Goal: Task Accomplishment & Management: Manage account settings

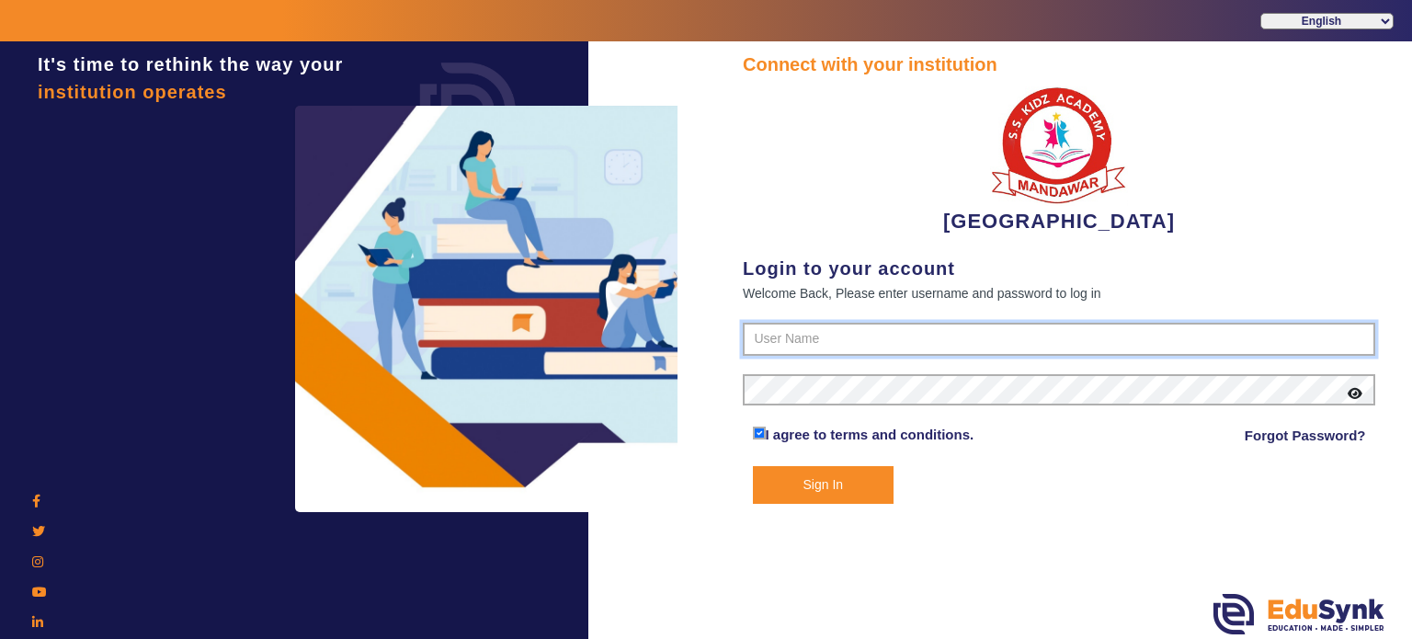
type input "9928895959"
click at [840, 477] on button "Sign In" at bounding box center [824, 485] width 142 height 38
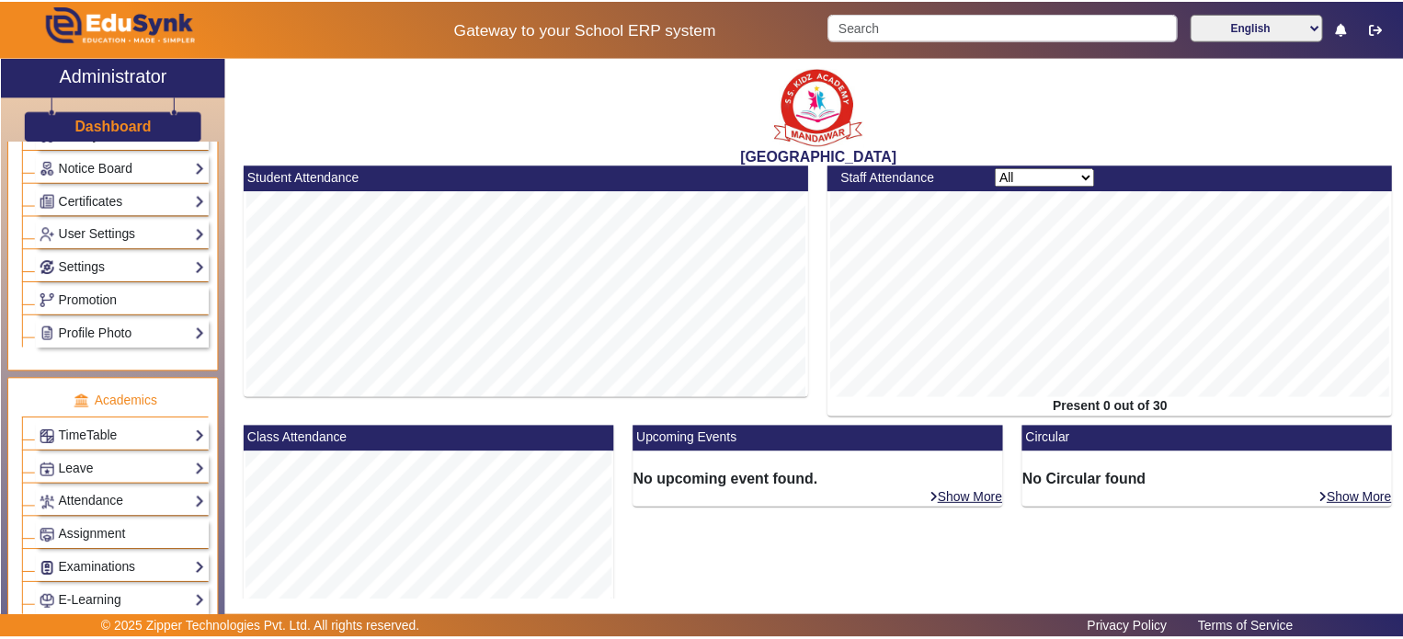
scroll to position [466, 0]
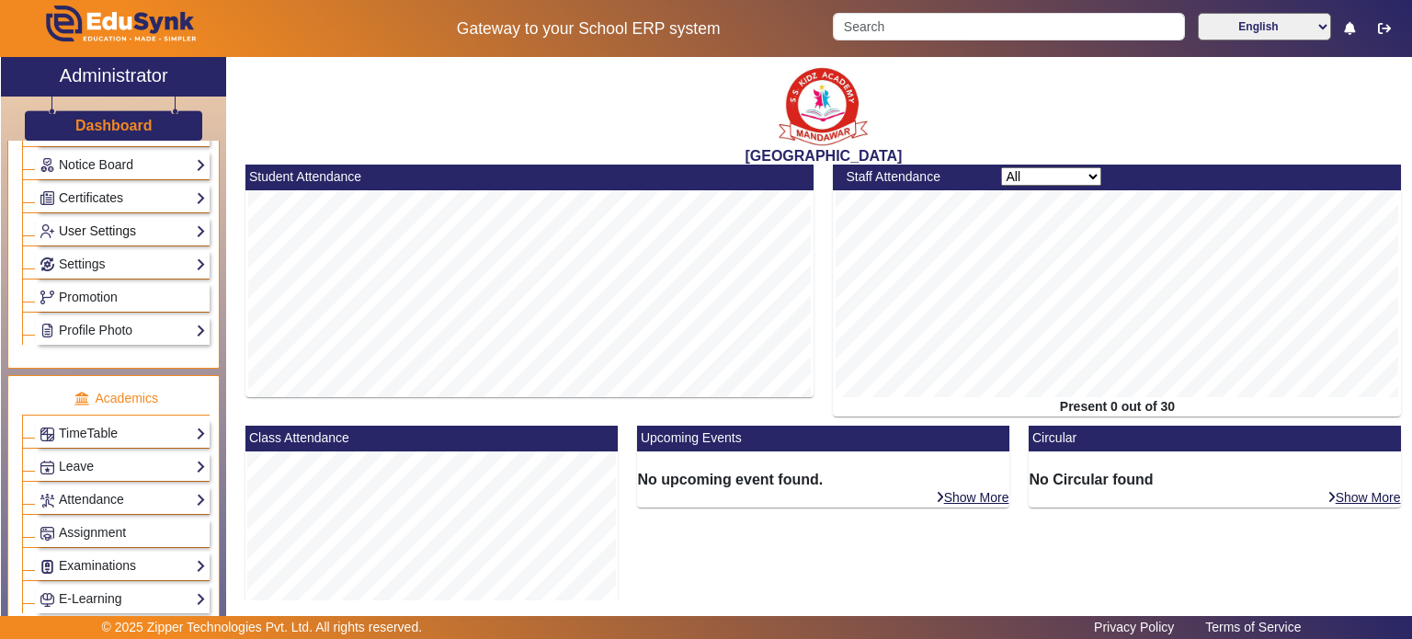
click at [119, 233] on link "User Settings" at bounding box center [123, 231] width 166 height 21
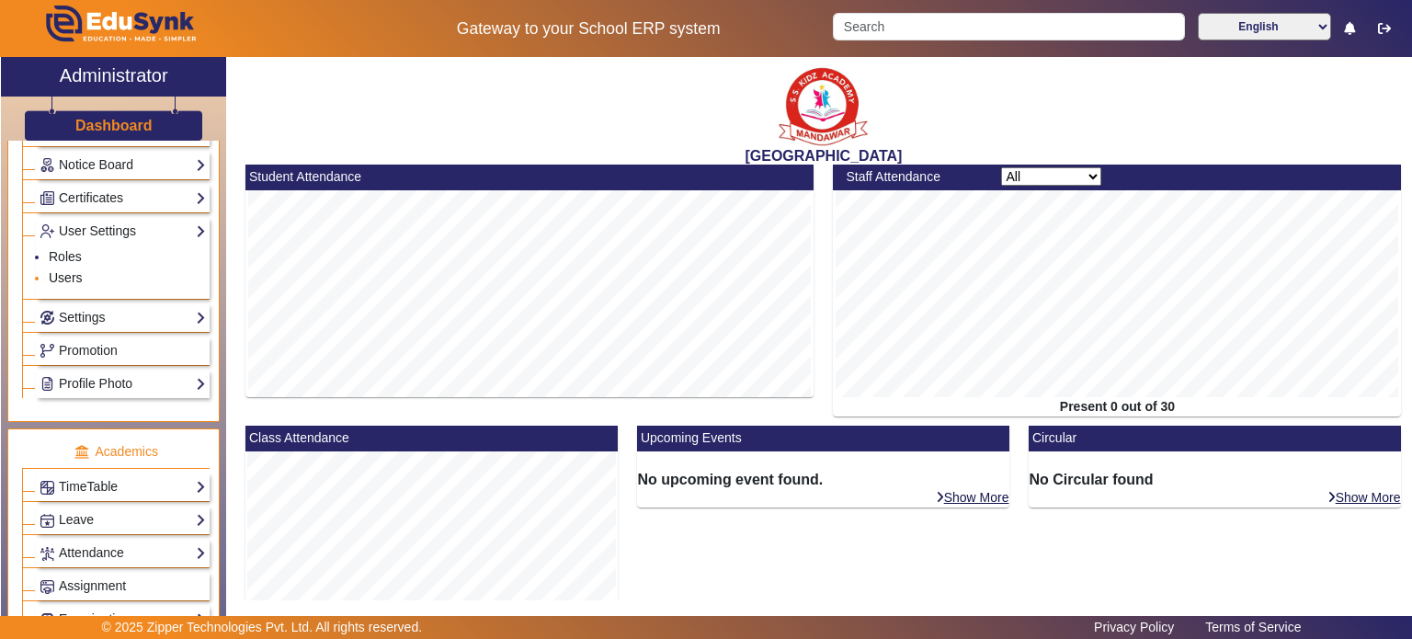
click at [74, 270] on link "Users" at bounding box center [66, 277] width 34 height 15
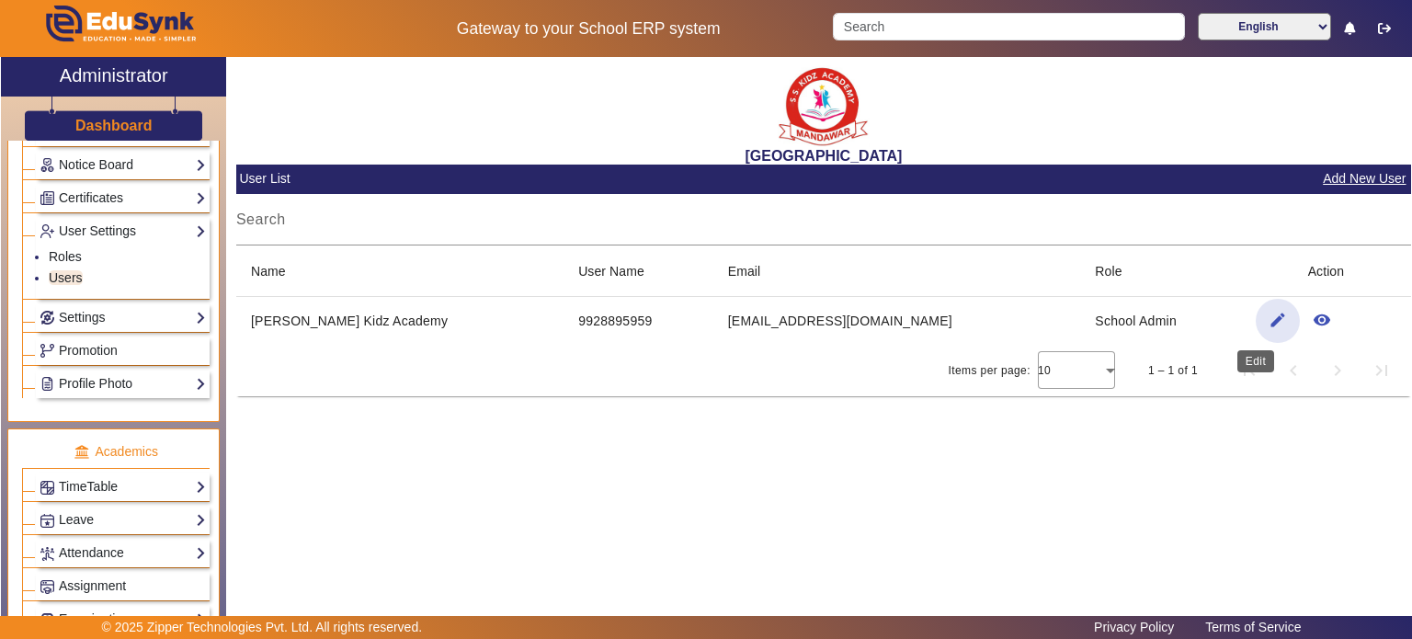
click at [1269, 324] on mat-icon "edit" at bounding box center [1278, 320] width 18 height 18
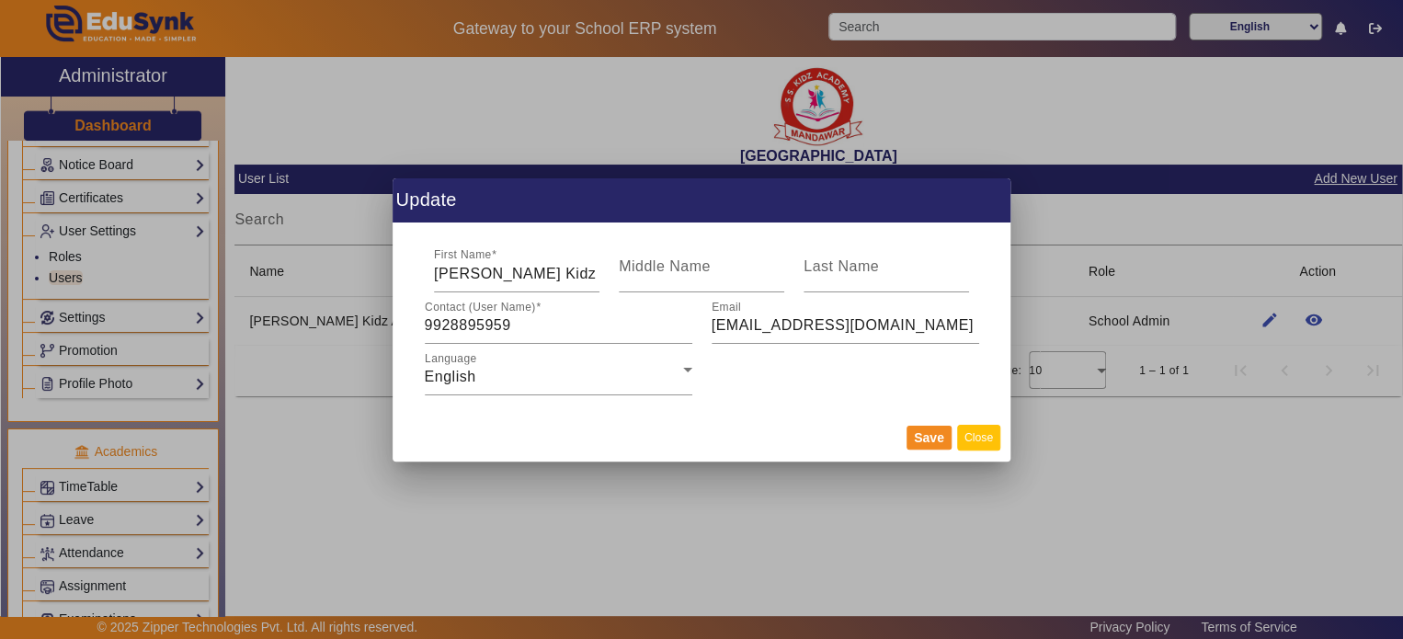
click at [983, 441] on button "Close" at bounding box center [978, 437] width 43 height 25
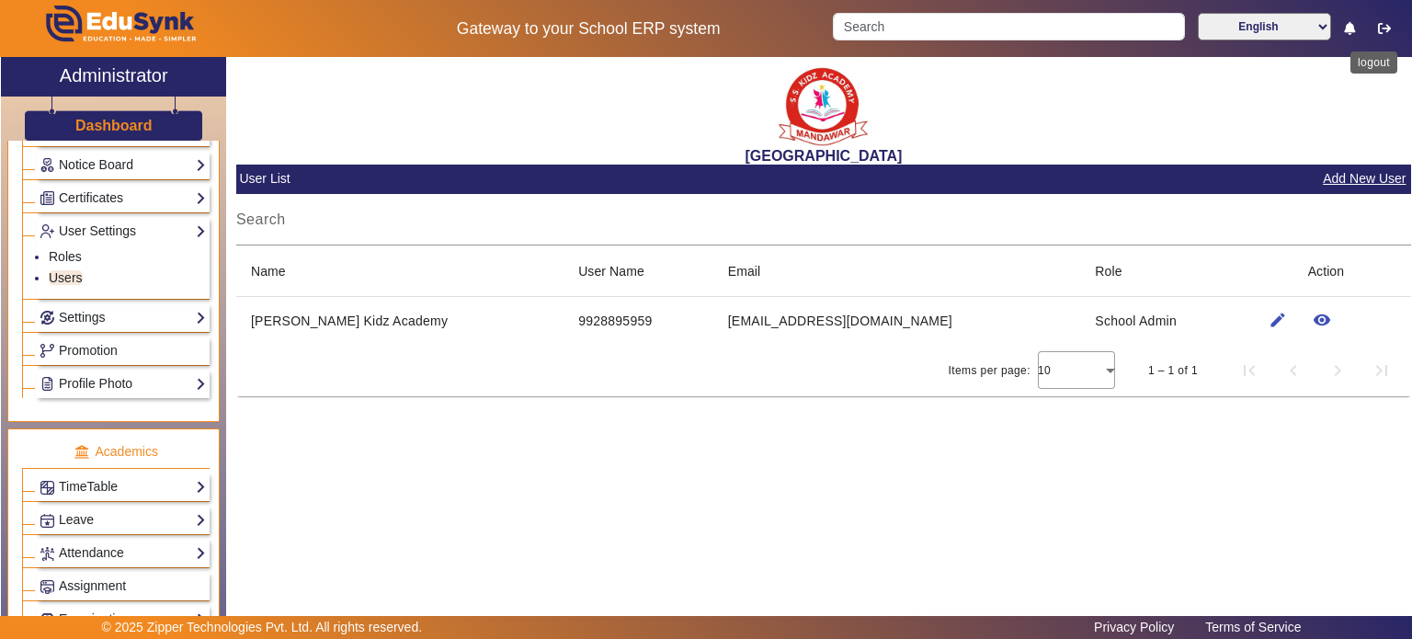
click at [1392, 25] on button "button" at bounding box center [1385, 28] width 34 height 31
click at [1378, 29] on icon "button" at bounding box center [1384, 28] width 13 height 13
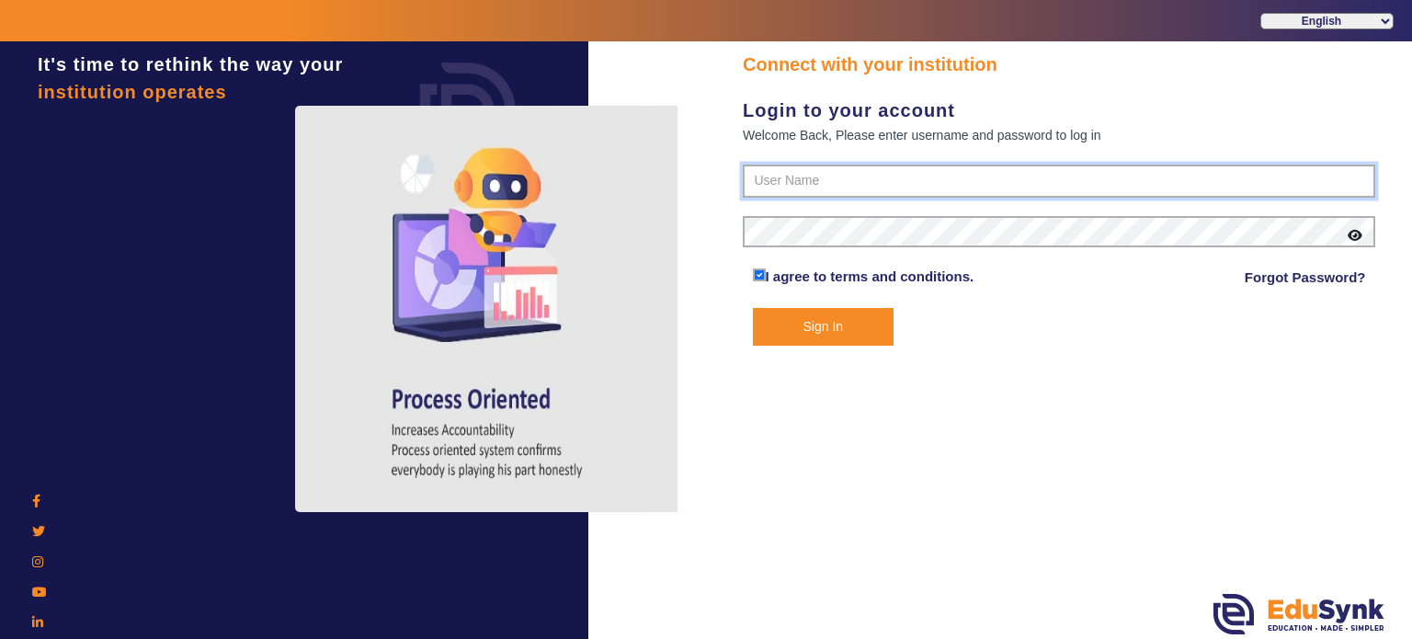
type input "9928895959"
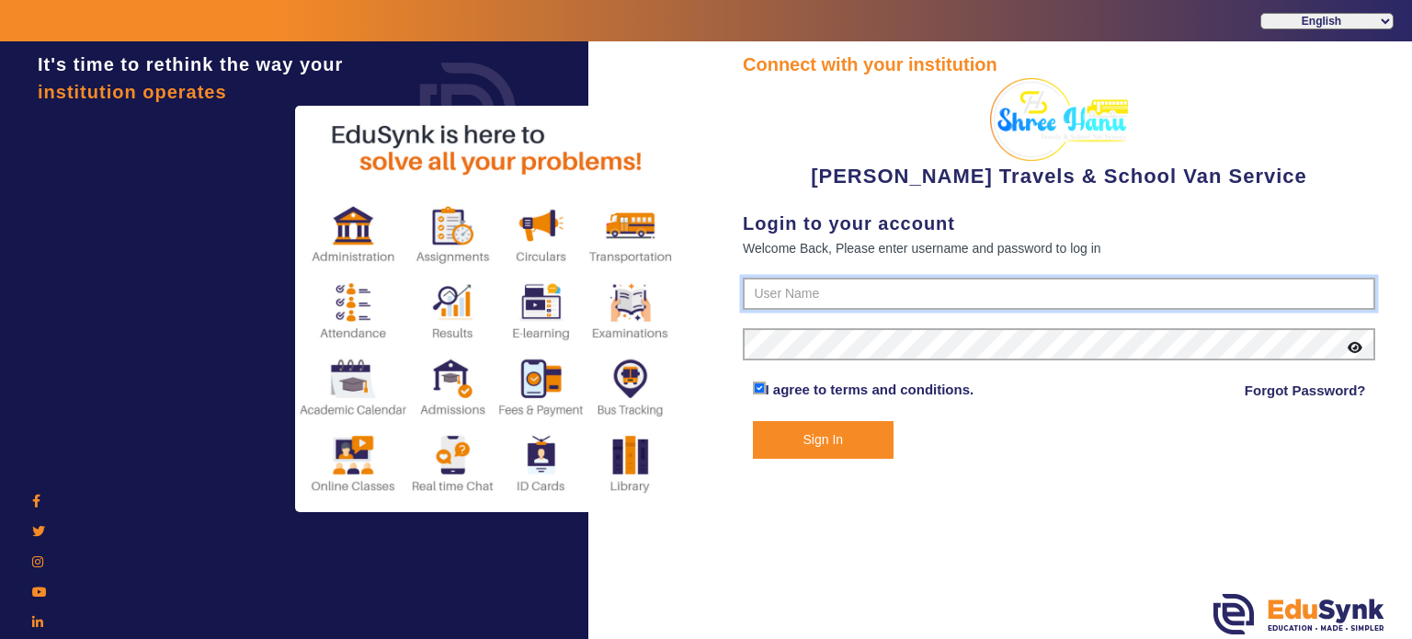
type input "9713429926"
click at [813, 426] on button "Sign In" at bounding box center [824, 440] width 142 height 38
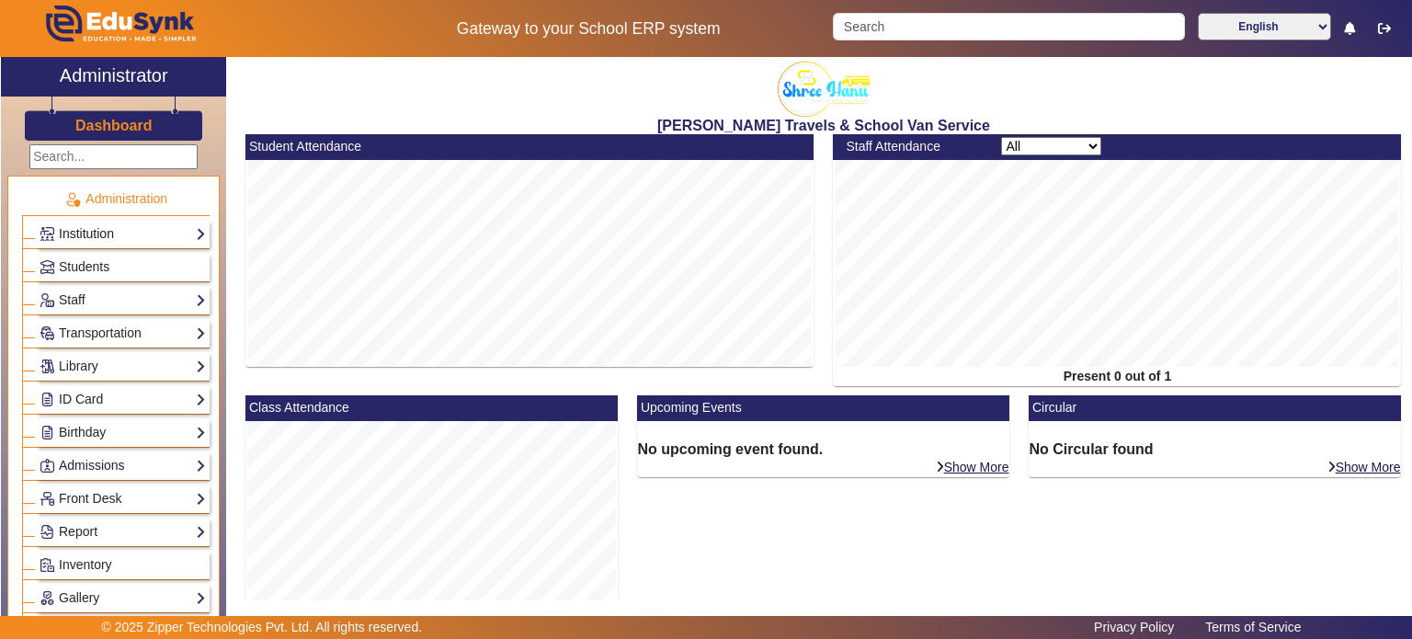
click at [184, 226] on link "Institution" at bounding box center [123, 233] width 166 height 21
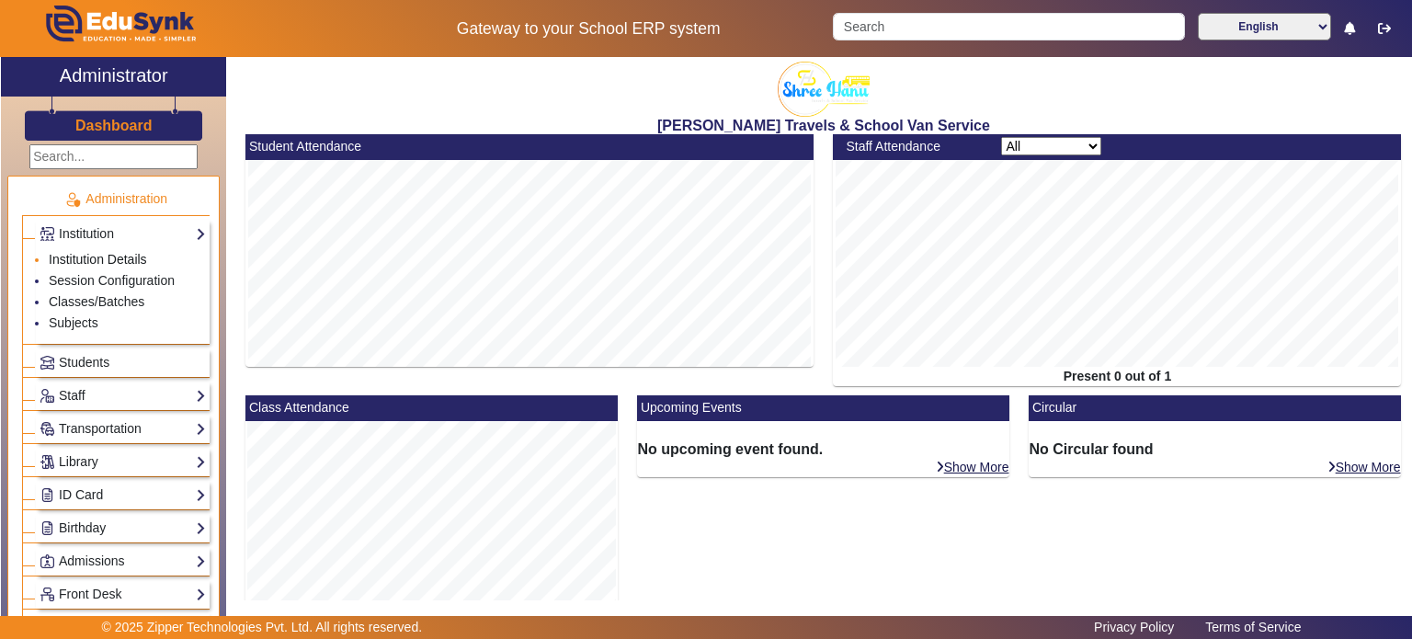
click at [99, 260] on link "Institution Details" at bounding box center [98, 259] width 98 height 15
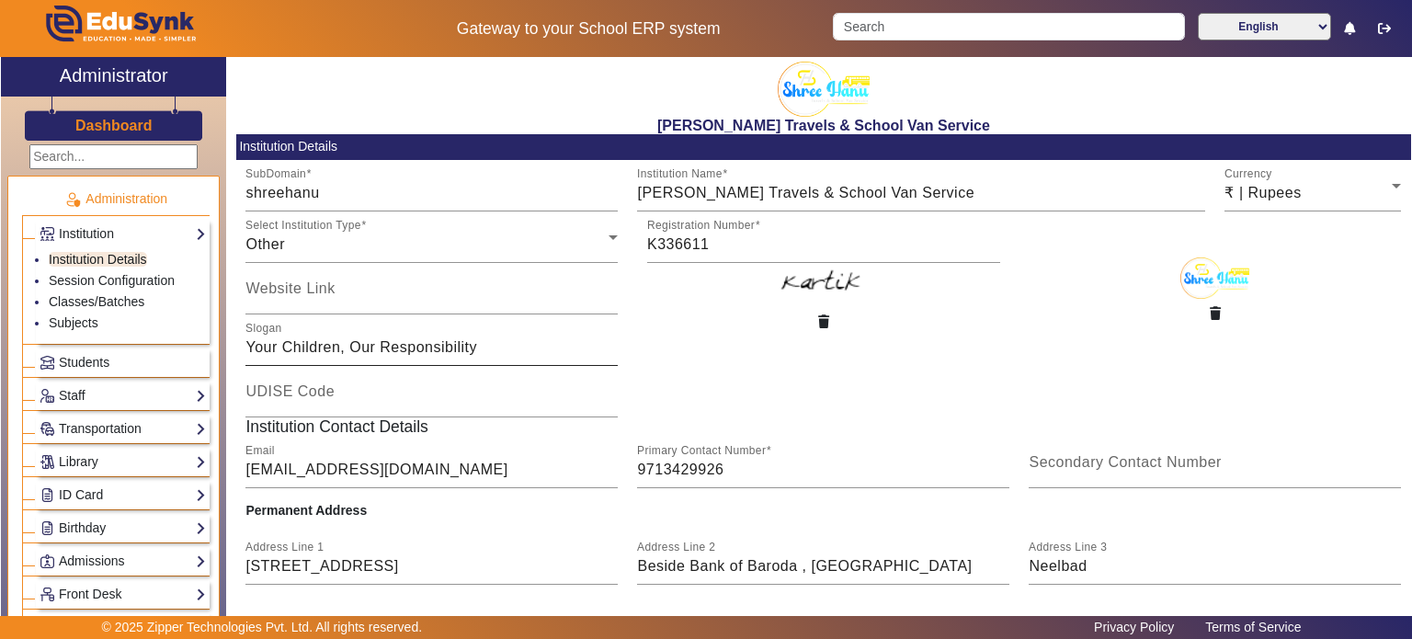
scroll to position [173, 0]
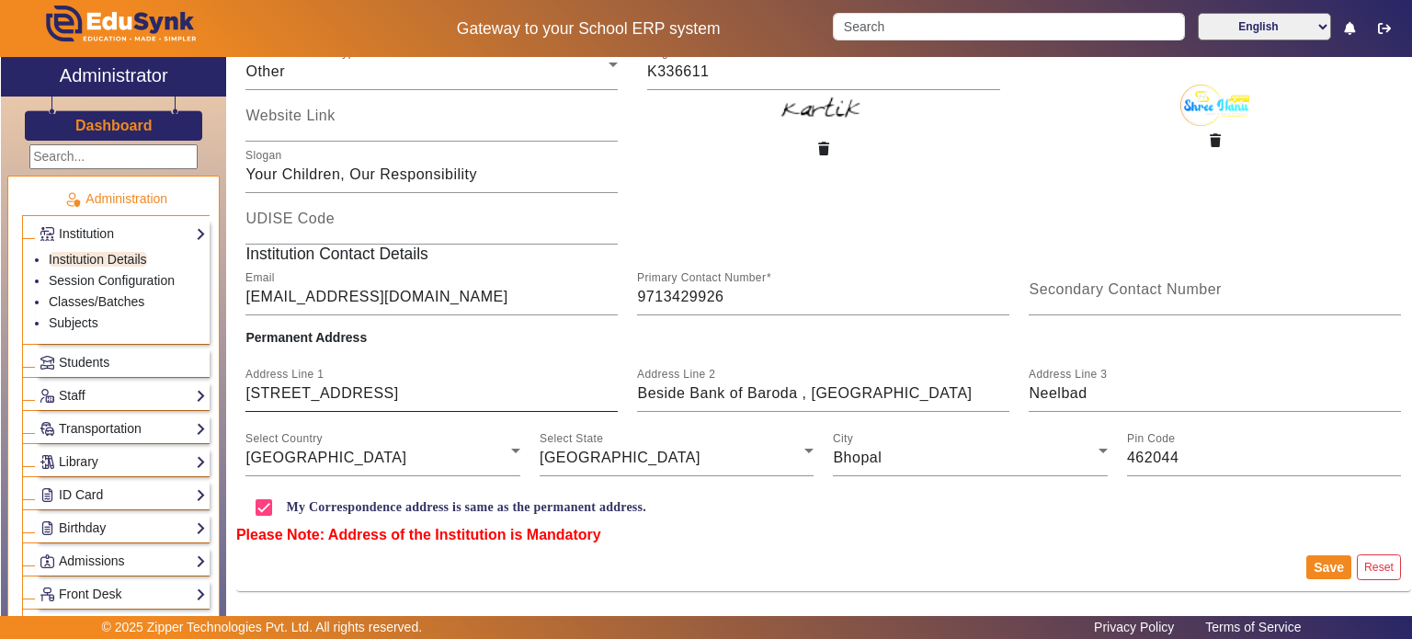
click at [392, 387] on input "203/2 Hanu Plaza" at bounding box center [431, 393] width 372 height 22
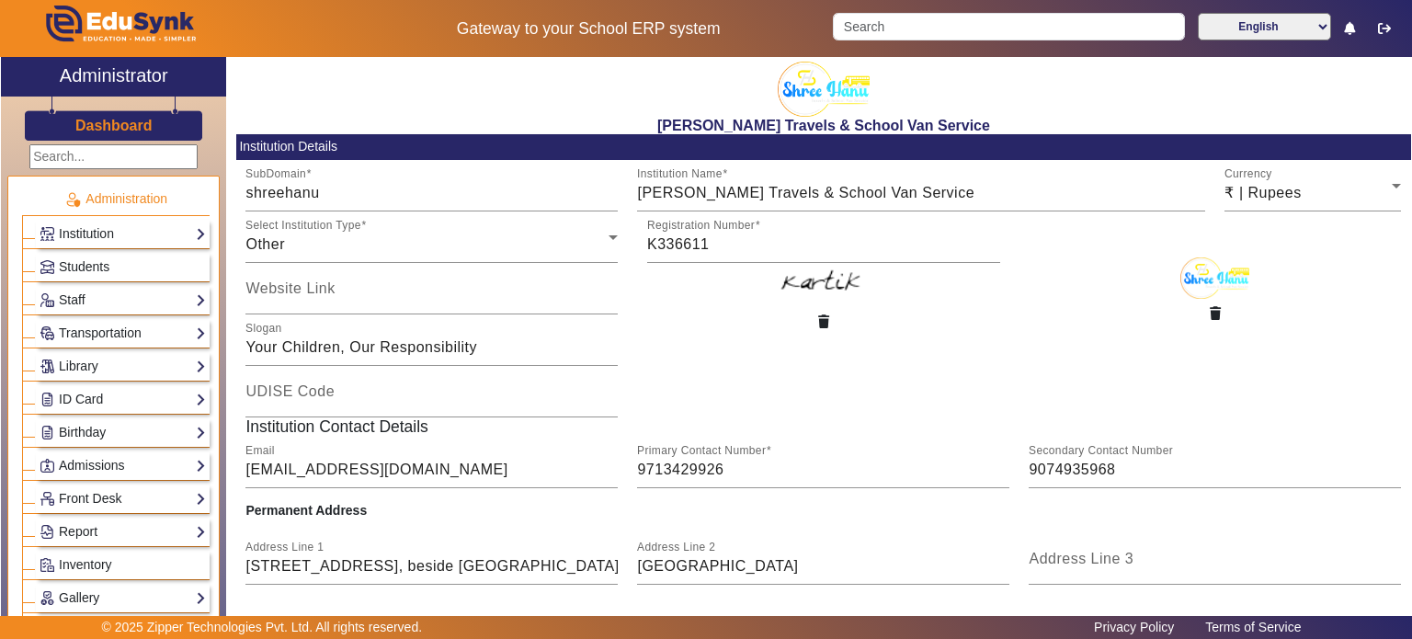
scroll to position [173, 0]
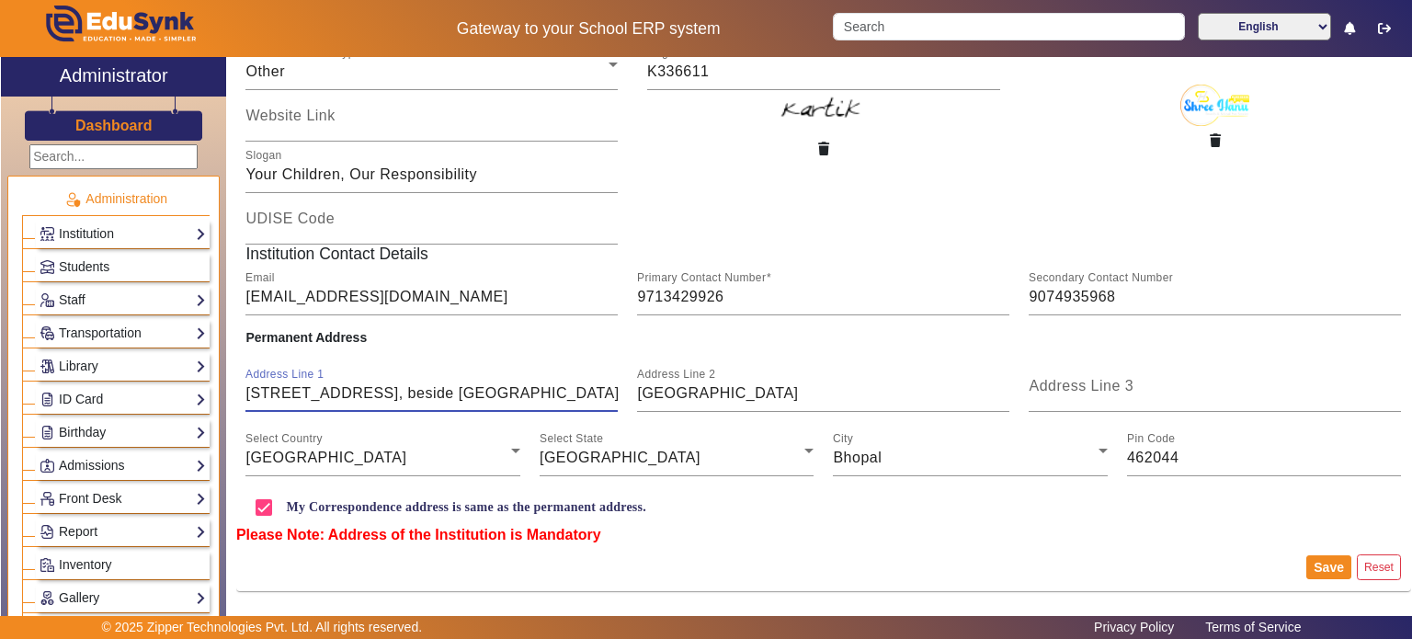
drag, startPoint x: 379, startPoint y: 392, endPoint x: 552, endPoint y: 393, distance: 172.8
click at [552, 393] on input "203/2, Hanu Plaza, beside Bank of Baroda" at bounding box center [431, 393] width 372 height 22
click at [639, 391] on input "Main Road Neelbad" at bounding box center [823, 393] width 372 height 22
paste input "beside Bank of Baroda"
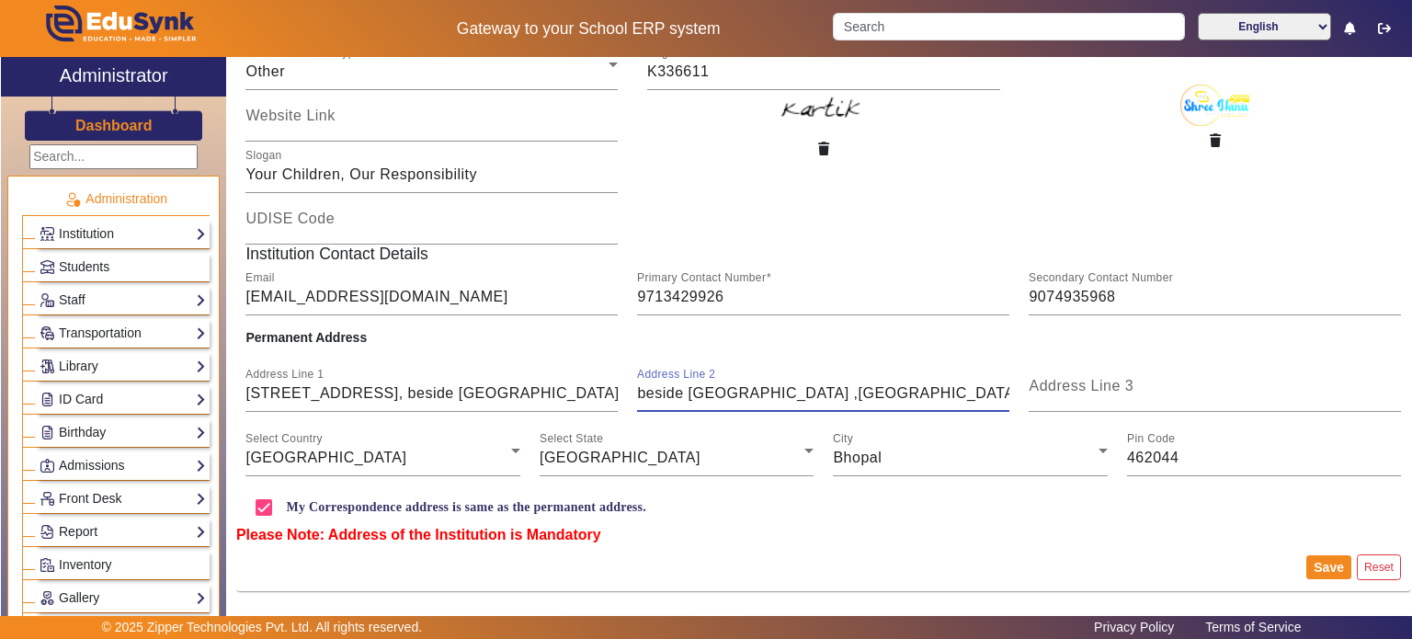
drag, startPoint x: 809, startPoint y: 393, endPoint x: 945, endPoint y: 392, distance: 136.1
click at [945, 392] on input "beside Bank of Baroda ,Main Road Neelbad" at bounding box center [823, 393] width 372 height 22
type input "beside Bank of Baroda ,"
click at [1074, 378] on mat-label "Address Line 3" at bounding box center [1081, 386] width 105 height 16
click at [1074, 382] on input "Address Line 3" at bounding box center [1215, 393] width 372 height 22
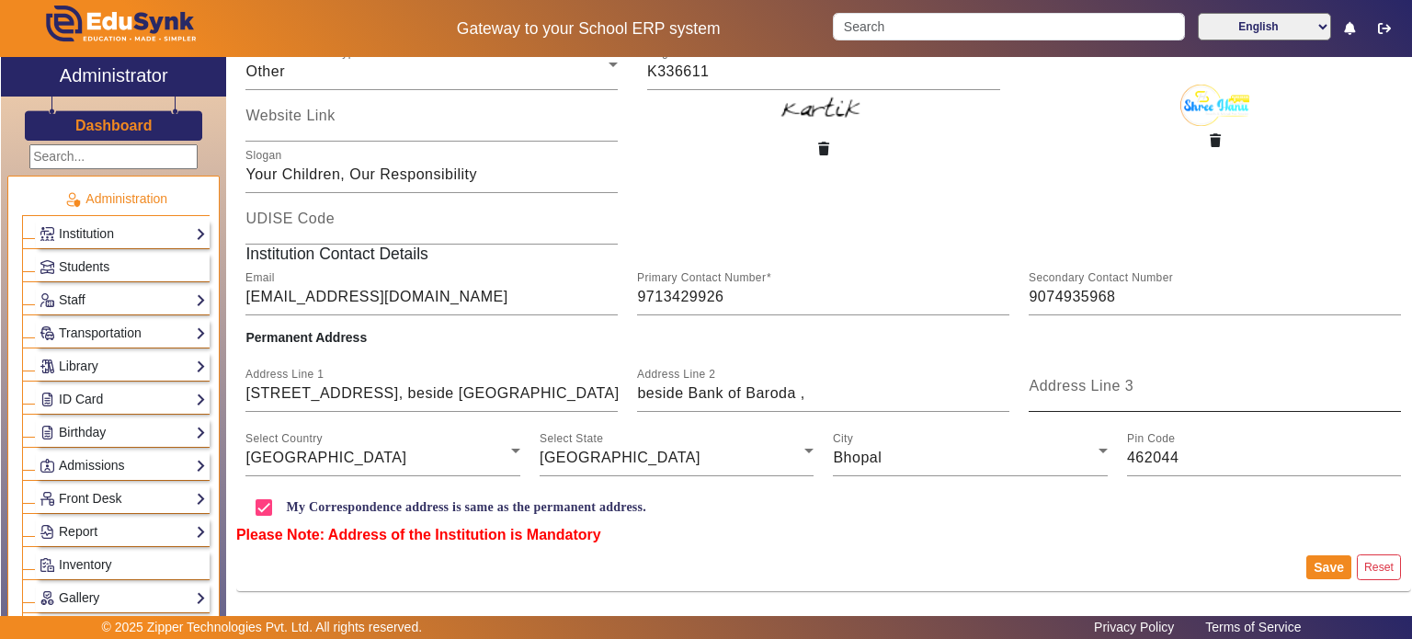
paste input "Main Road Neelbad"
type input "Main Road Neelbad"
click at [854, 396] on input "beside Bank of Baroda ," at bounding box center [823, 393] width 372 height 22
type input "beside Bank of Baroda"
click at [524, 396] on input "203/2, Hanu Plaza, beside Bank of Baroda" at bounding box center [431, 393] width 372 height 22
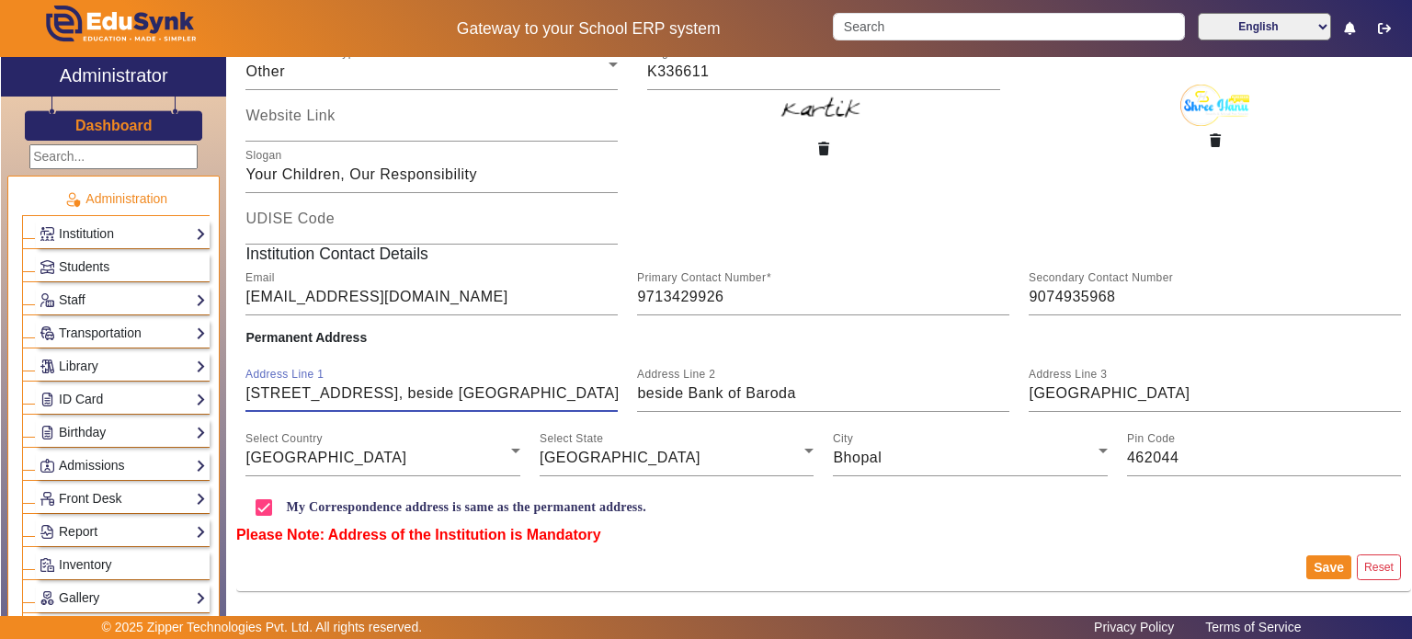
click at [524, 396] on input "203/2, Hanu Plaza, beside Bank of Baroda" at bounding box center [431, 393] width 372 height 22
type input "203/2, Hanu Plaza"
click at [1309, 563] on button "Save" at bounding box center [1328, 567] width 45 height 24
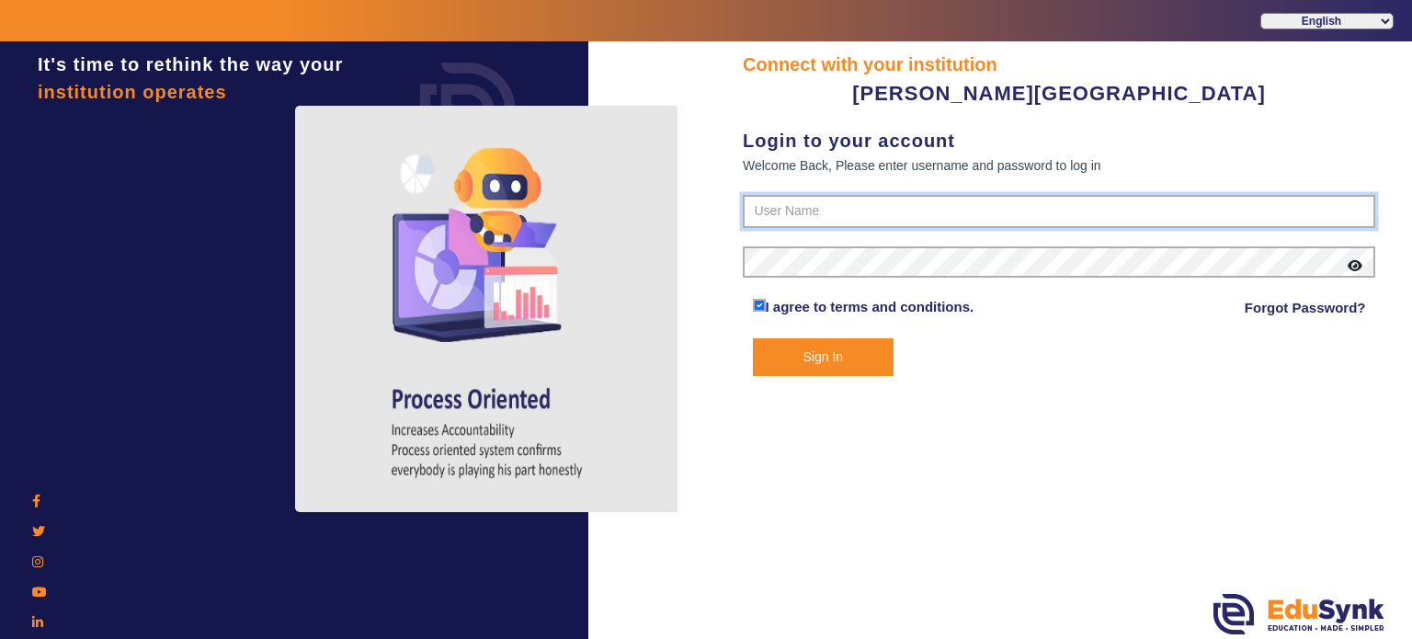
click at [793, 223] on input "text" at bounding box center [1059, 211] width 633 height 33
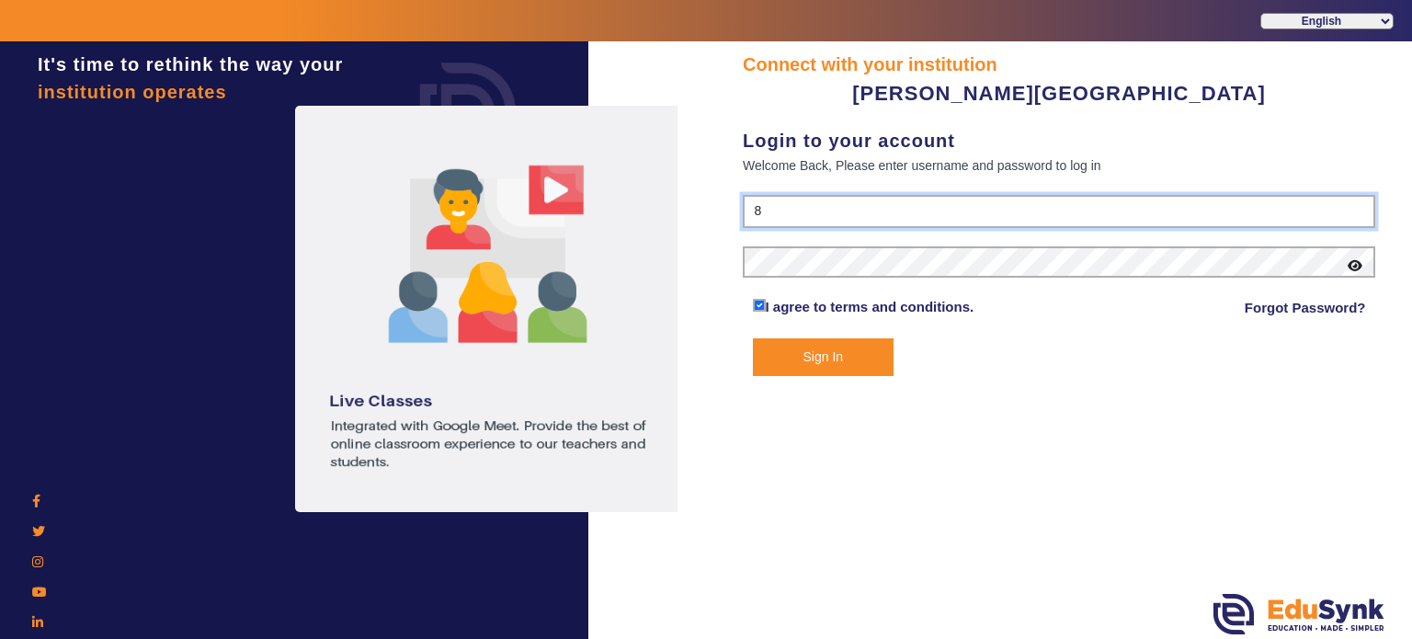
click at [793, 223] on input "8" at bounding box center [1059, 211] width 633 height 33
paste input "945893366"
type input "8945893366"
